Goal: Task Accomplishment & Management: Manage account settings

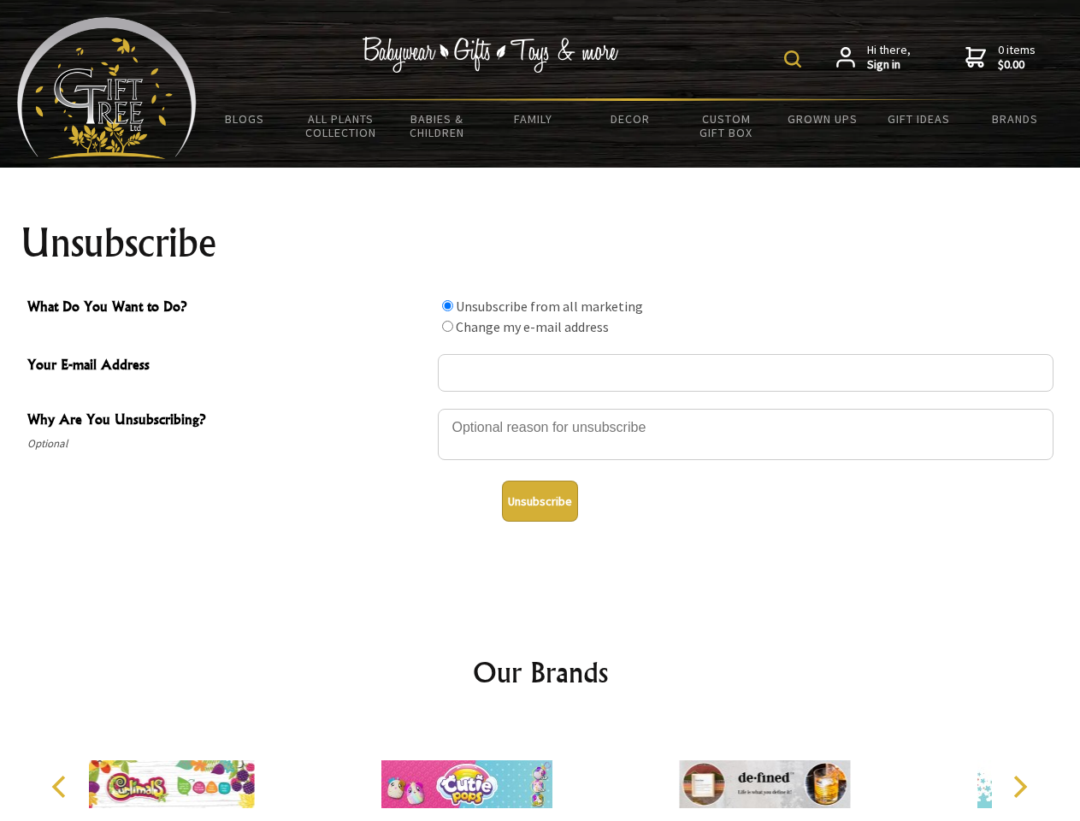
click at [795, 59] on img at bounding box center [792, 58] width 17 height 17
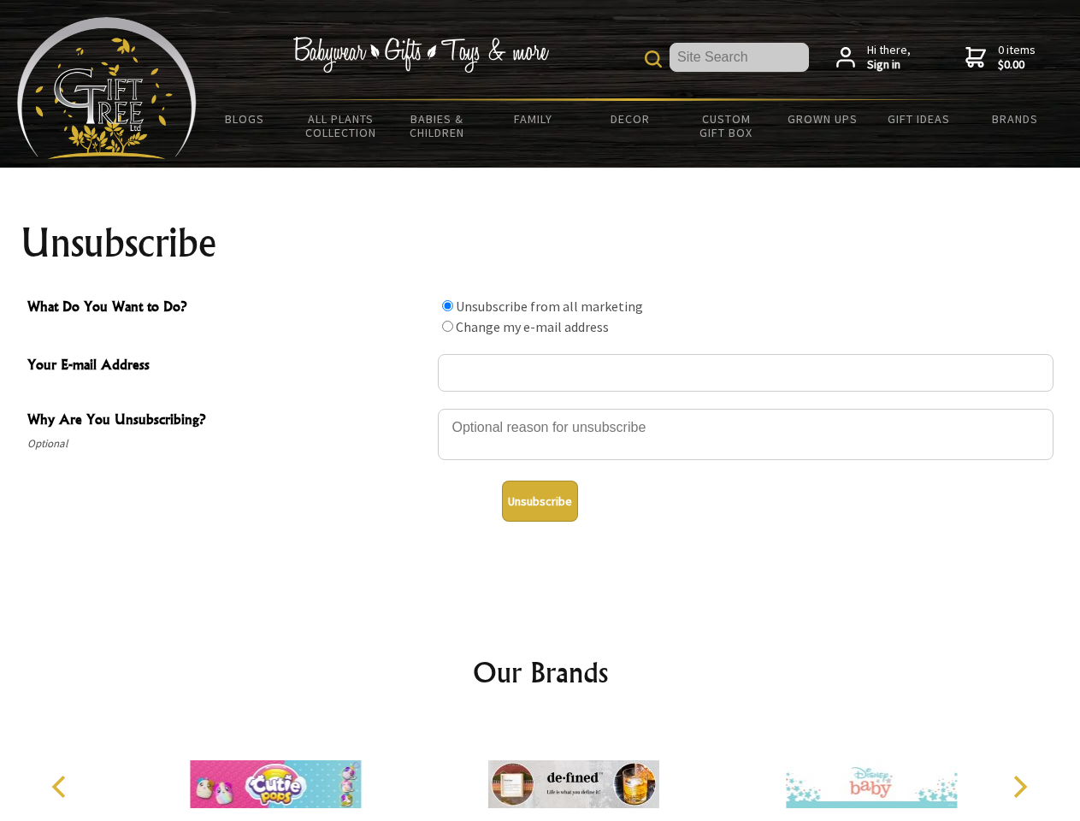
click at [540, 408] on div at bounding box center [746, 437] width 616 height 60
click at [447, 305] on input "What Do You Want to Do?" at bounding box center [447, 305] width 11 height 11
click at [447, 326] on input "What Do You Want to Do?" at bounding box center [447, 326] width 11 height 11
click at [539, 501] on button "Unsubscribe" at bounding box center [540, 500] width 76 height 41
click at [62, 787] on icon "Previous" at bounding box center [61, 786] width 22 height 22
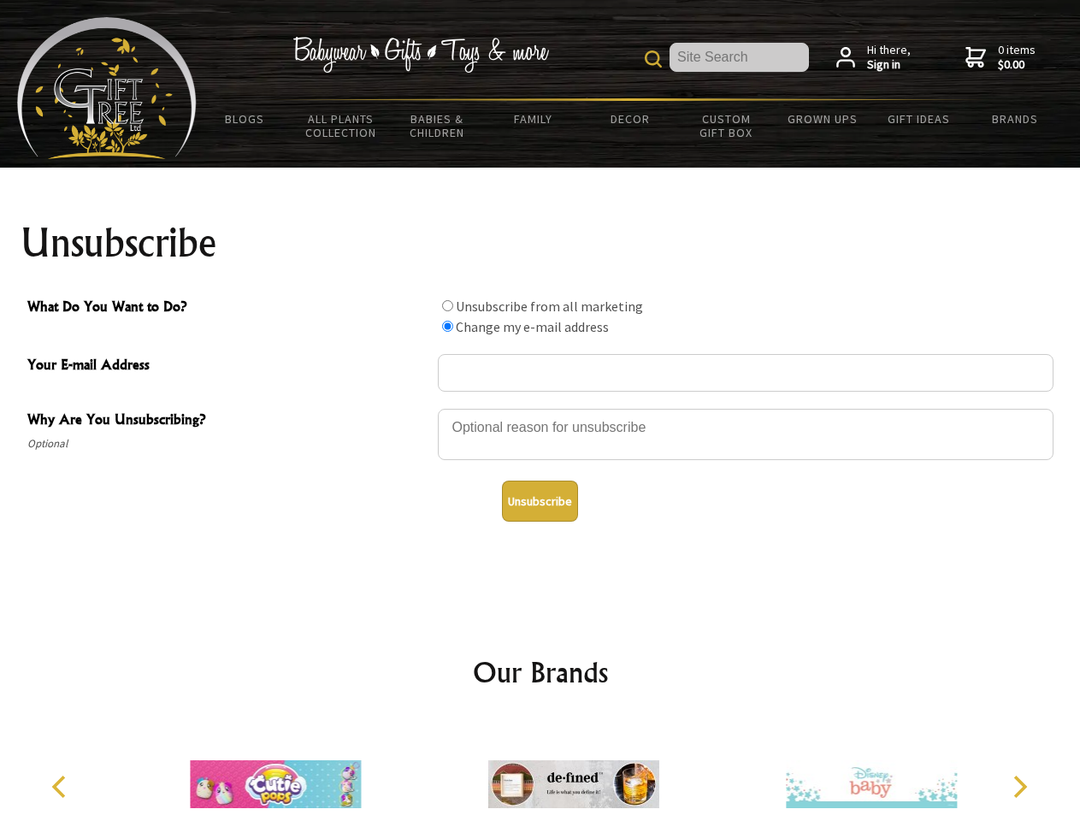
click at [1019, 787] on icon "Next" at bounding box center [1018, 786] width 22 height 22
radio input "true"
